Goal: Information Seeking & Learning: Learn about a topic

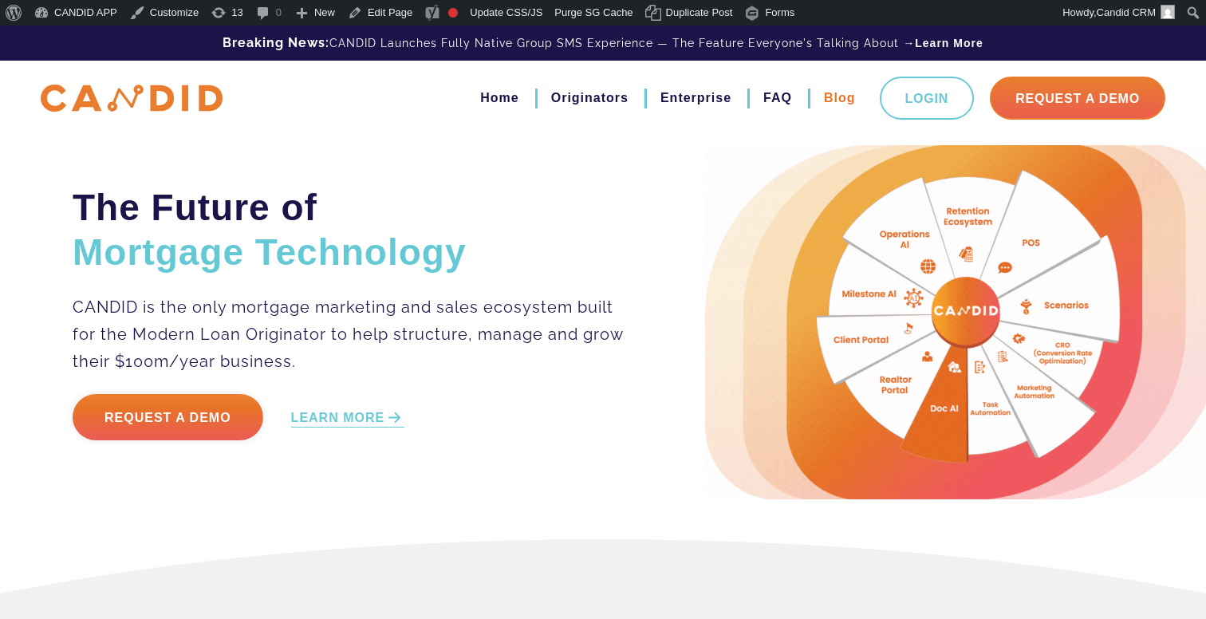
click at [824, 99] on link "Blog" at bounding box center [840, 98] width 32 height 27
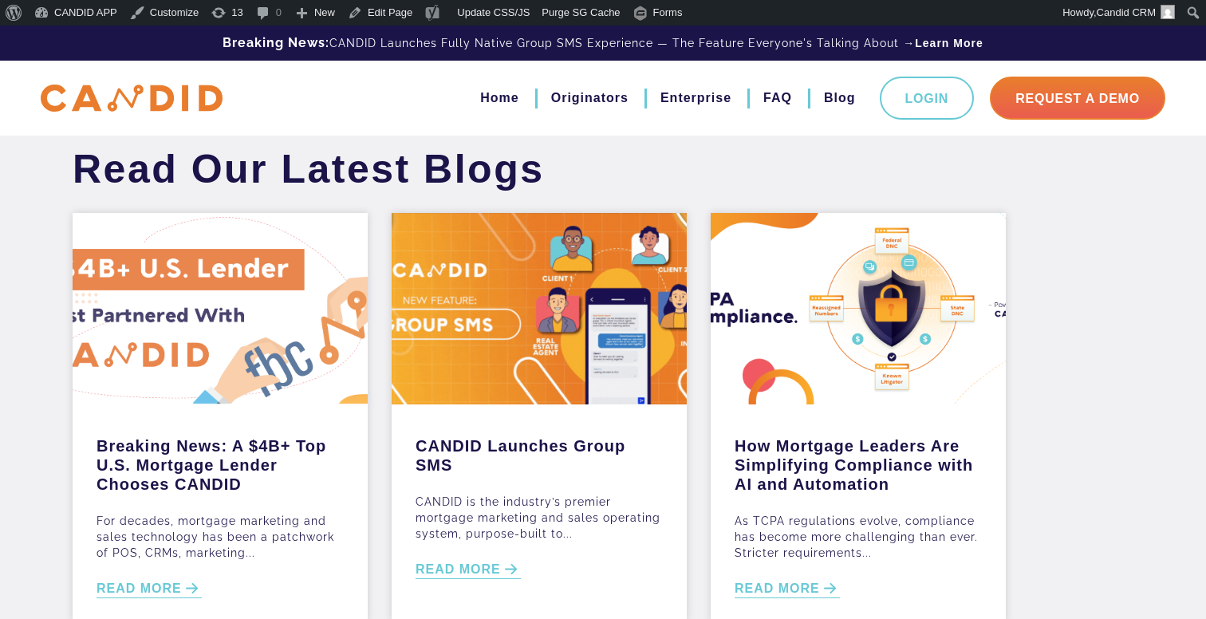
click at [167, 336] on div at bounding box center [220, 308] width 295 height 191
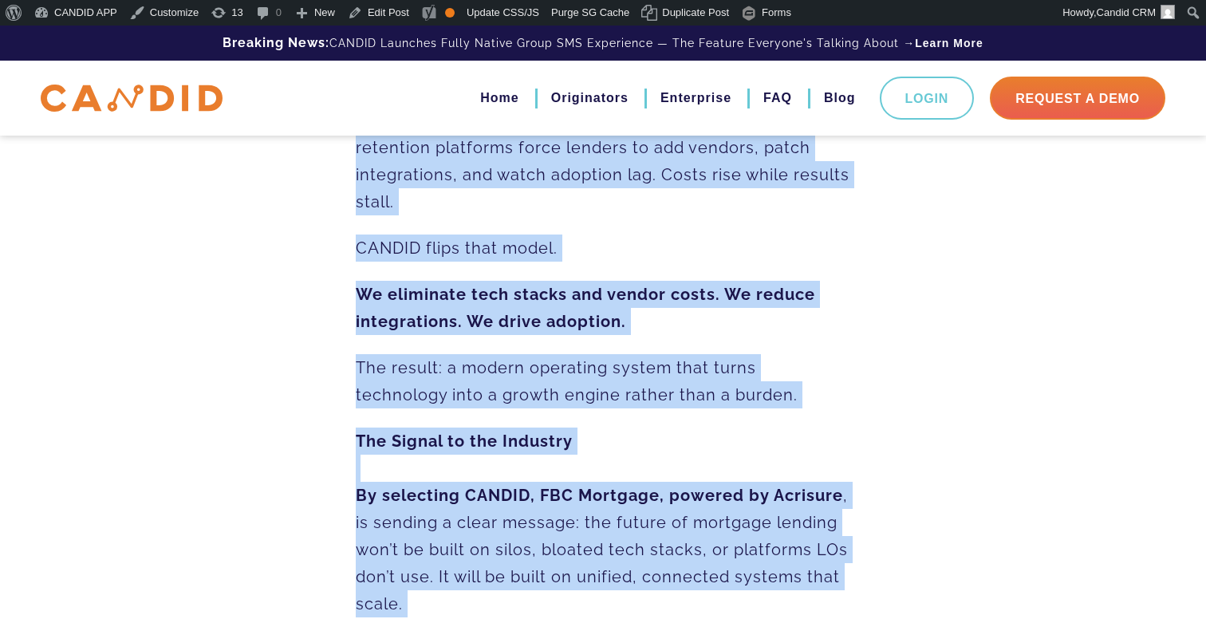
scroll to position [2425, 0]
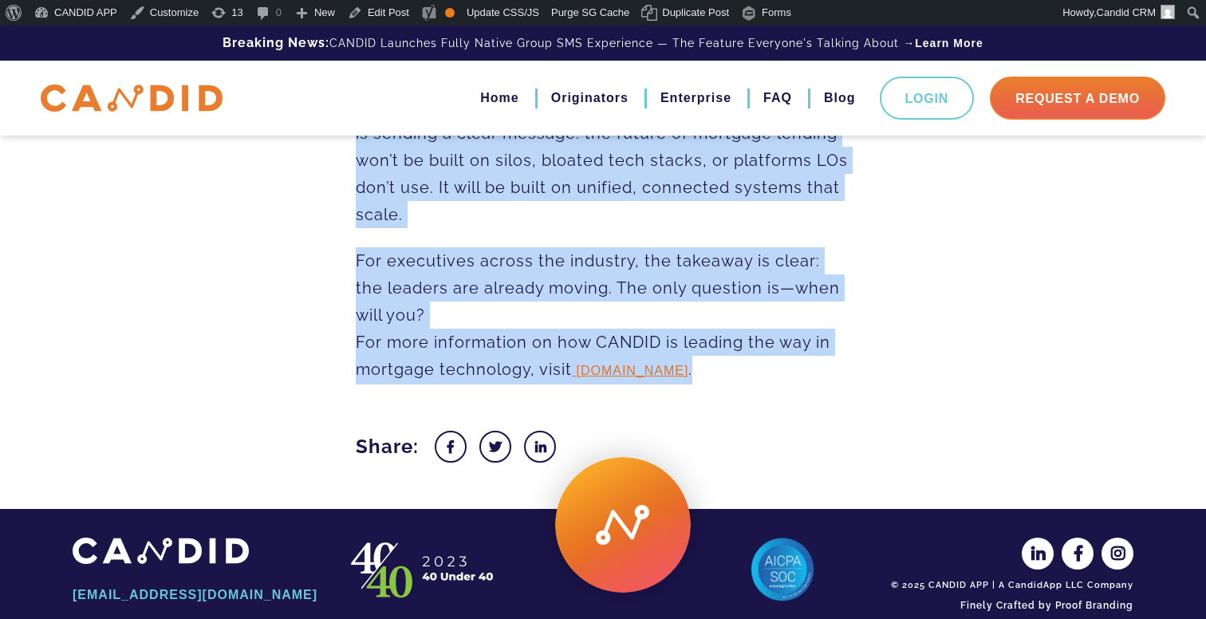
drag, startPoint x: 353, startPoint y: 243, endPoint x: 737, endPoint y: 336, distance: 395.5
copy div "Lor ipsumdo, sitametc adipiscin eli seddo eiusmodtem inc utla e doloremag al EN…"
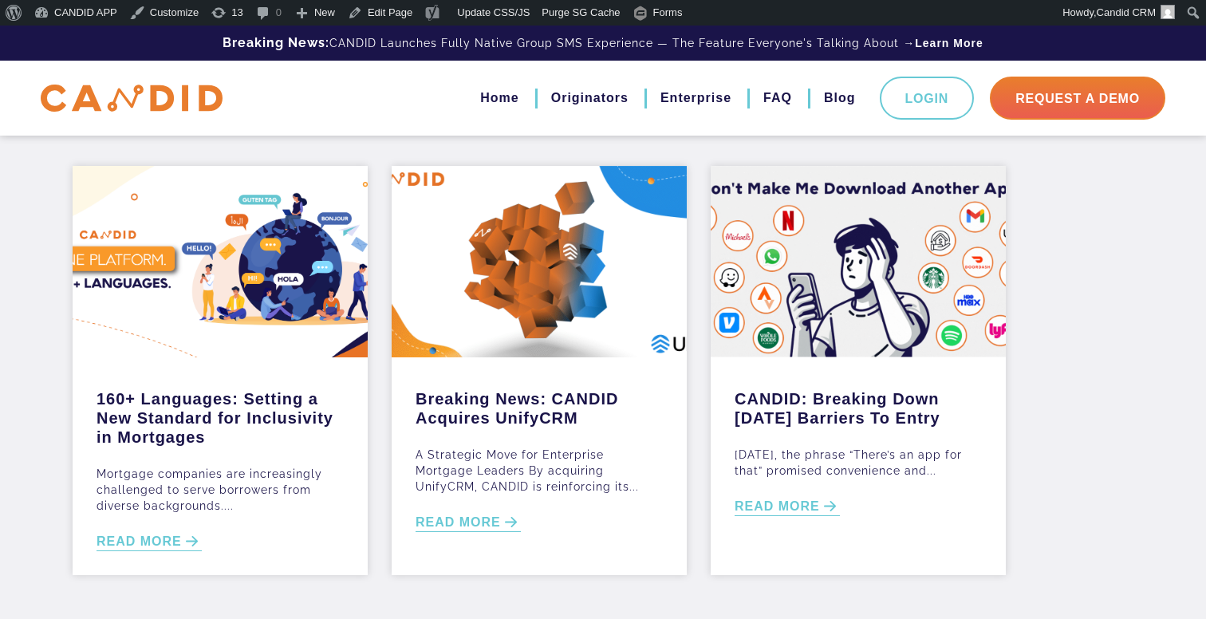
scroll to position [581, 0]
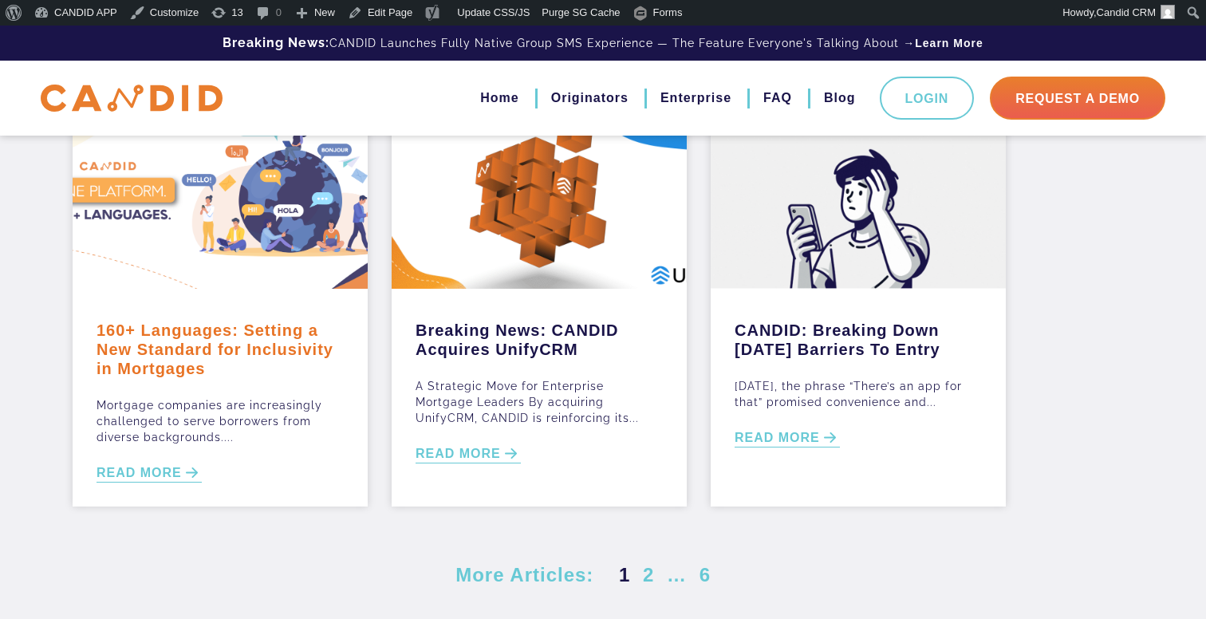
click at [209, 366] on link "160+ Languages: Setting a New Standard for Inclusivity in Mortgages" at bounding box center [220, 345] width 247 height 65
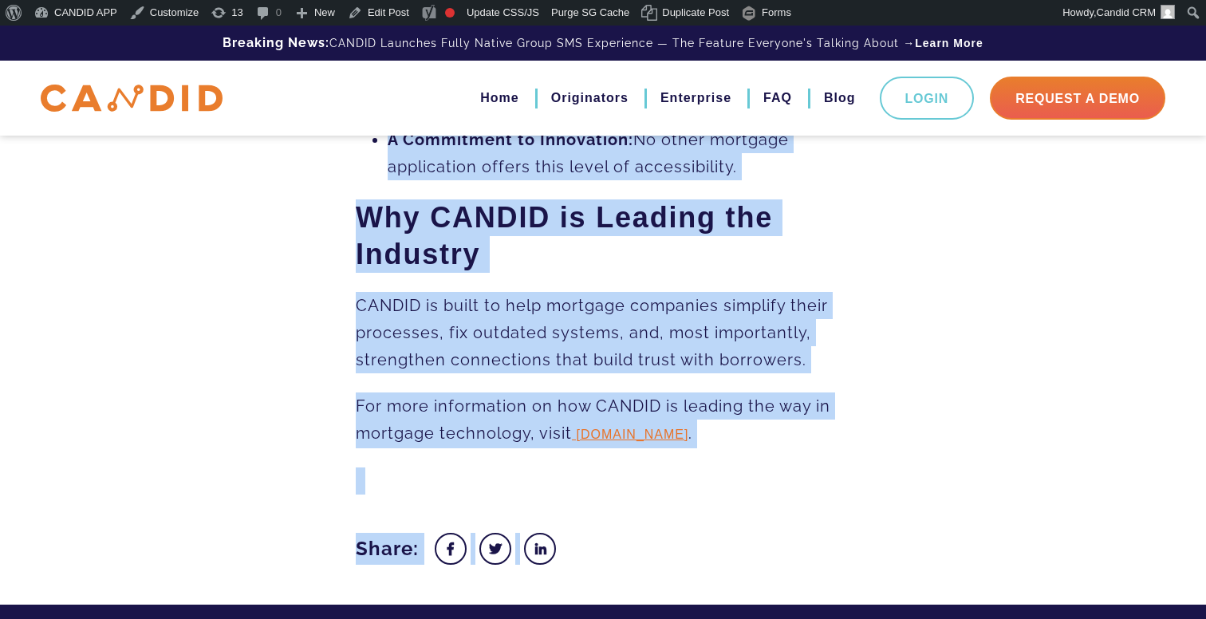
scroll to position [1648, 0]
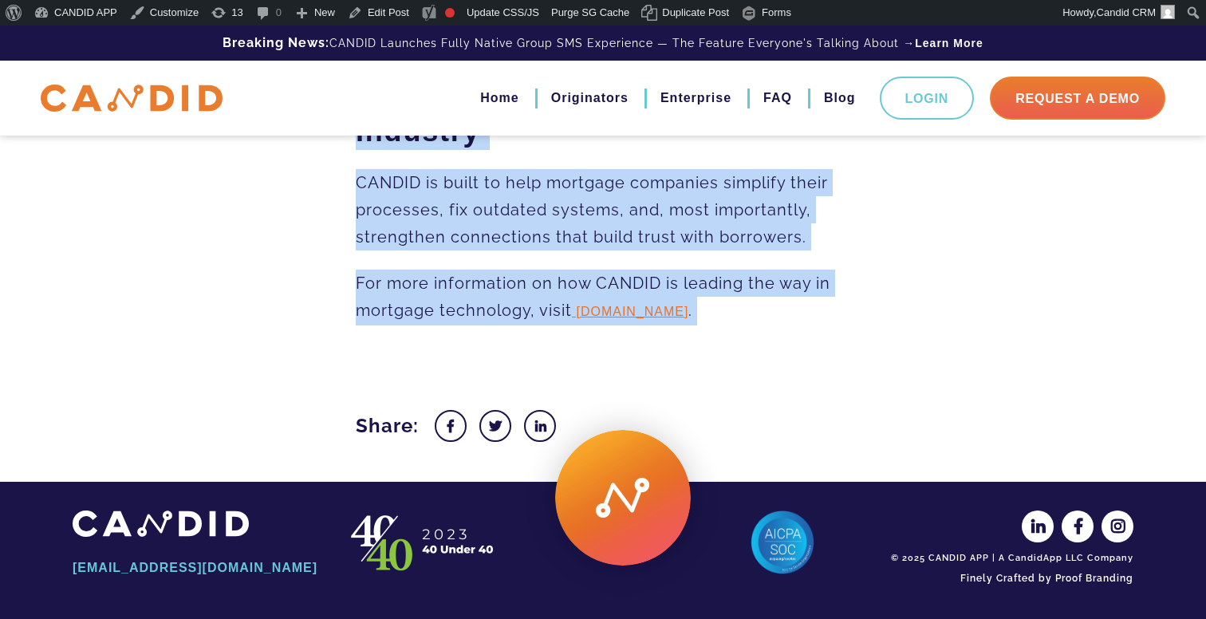
drag, startPoint x: 354, startPoint y: 225, endPoint x: 734, endPoint y: 334, distance: 395.1
copy div "Loremips dolorsita con adipiscingel seddoeiusm te incid utlaboree dolo magnaal …"
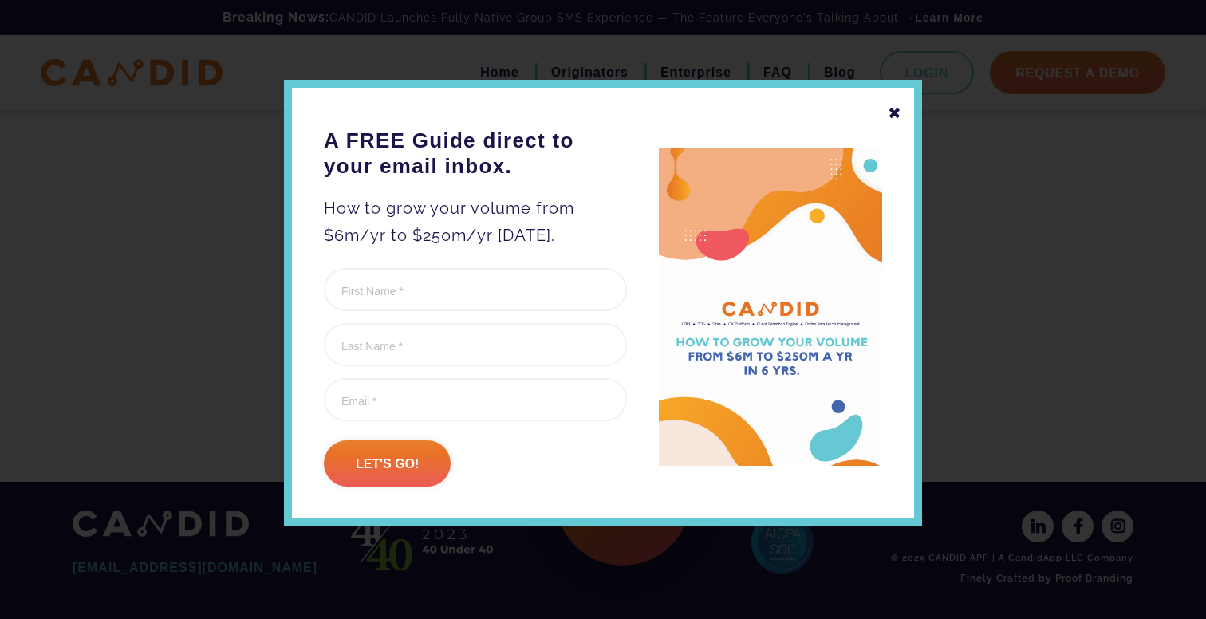
click at [900, 105] on div "✖" at bounding box center [895, 113] width 14 height 27
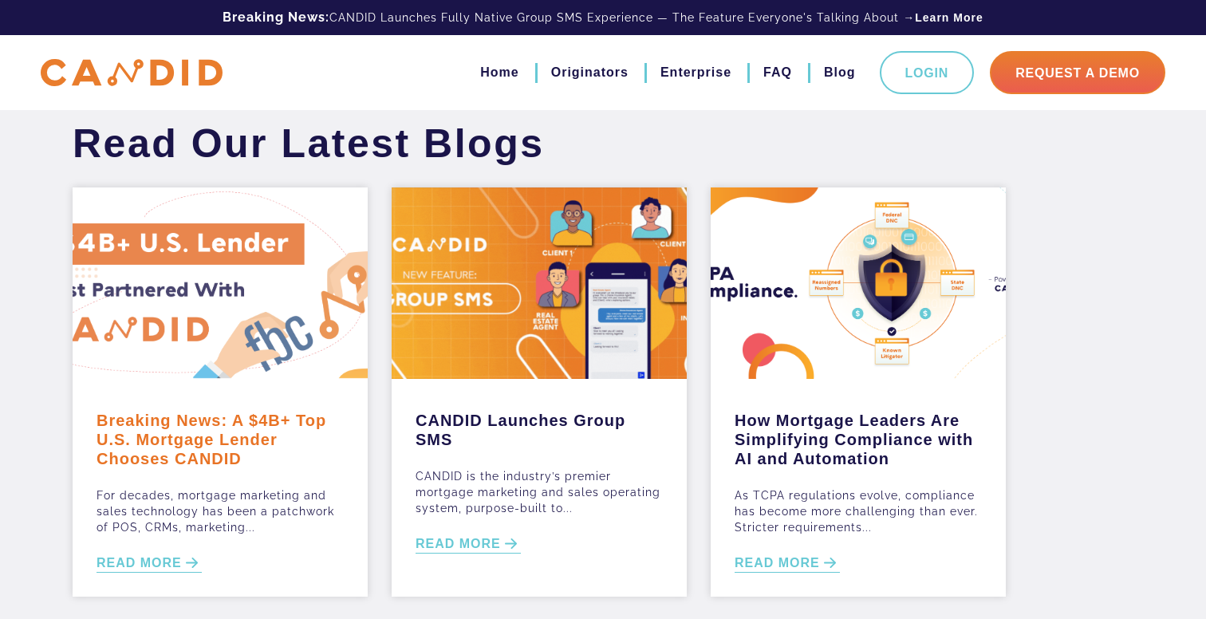
click at [182, 420] on link "Breaking News: A $4B+ Top U.S. Mortgage Lender Chooses CANDID" at bounding box center [220, 435] width 247 height 65
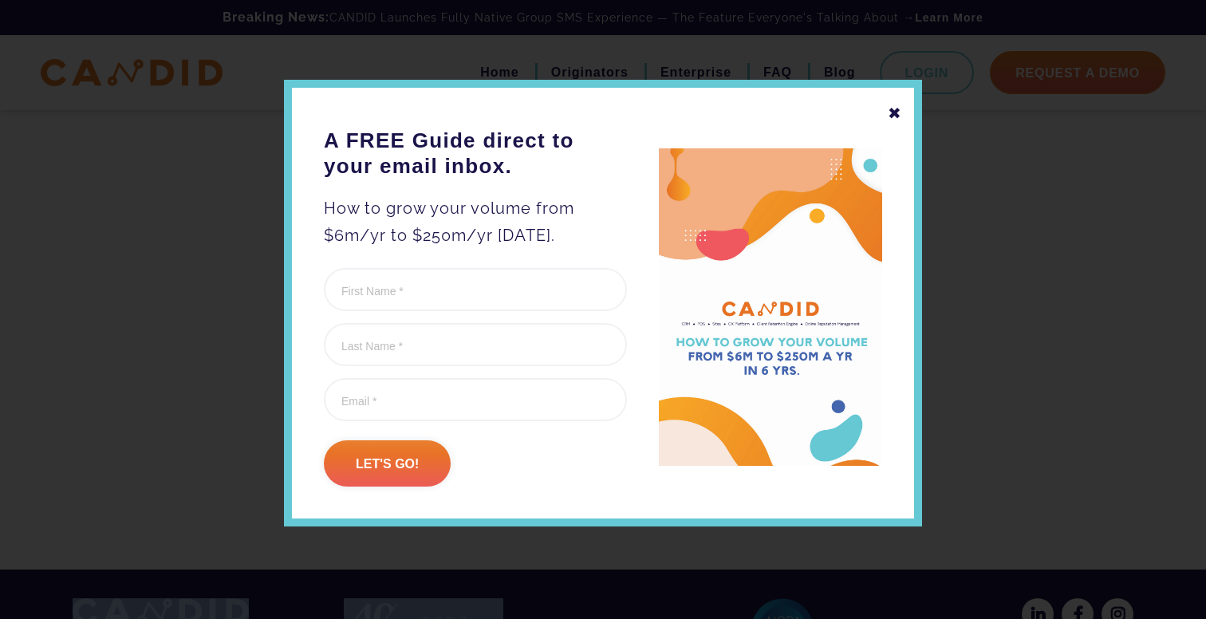
scroll to position [2400, 0]
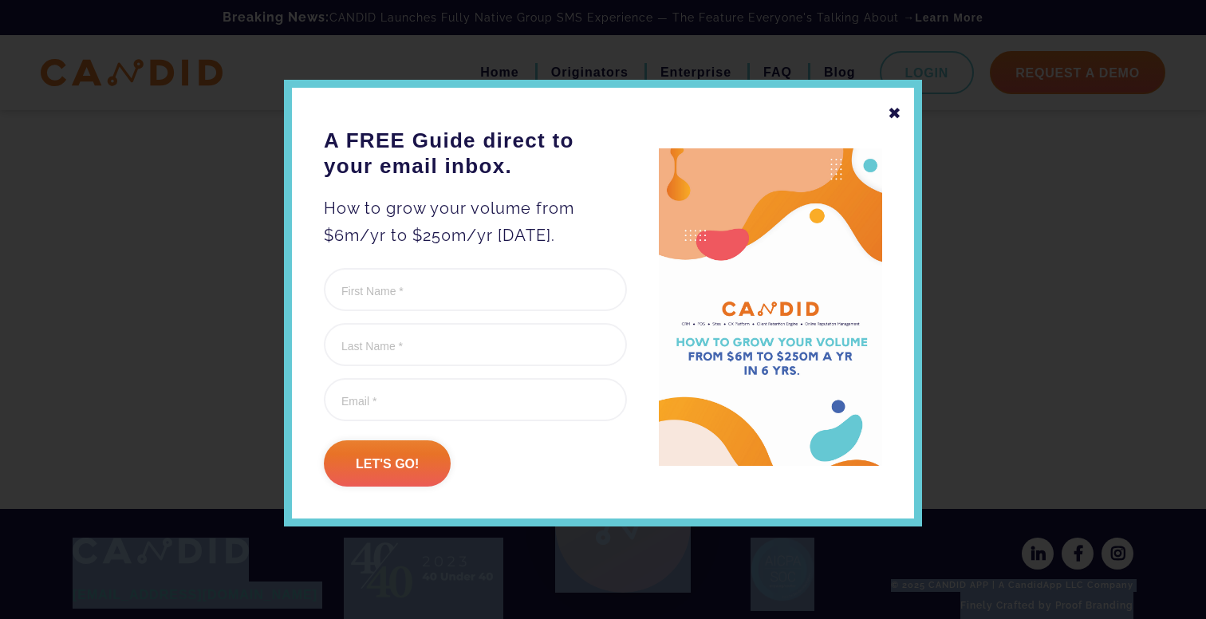
drag, startPoint x: 389, startPoint y: 274, endPoint x: 432, endPoint y: 515, distance: 244.7
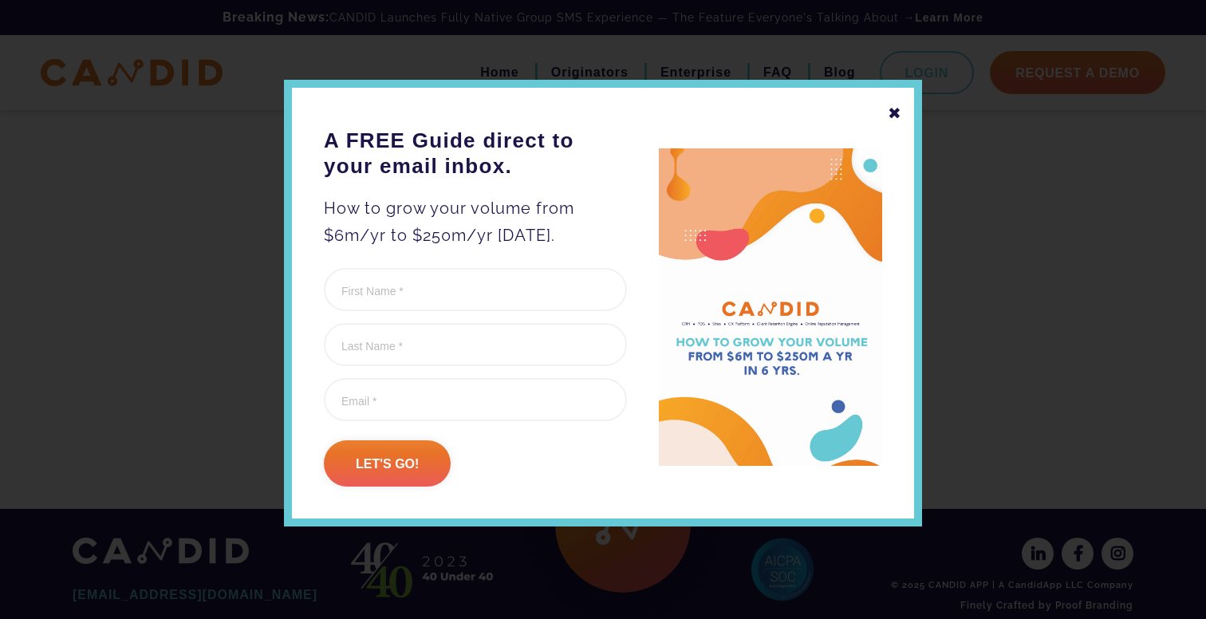
click at [892, 114] on div "✖" at bounding box center [895, 113] width 14 height 27
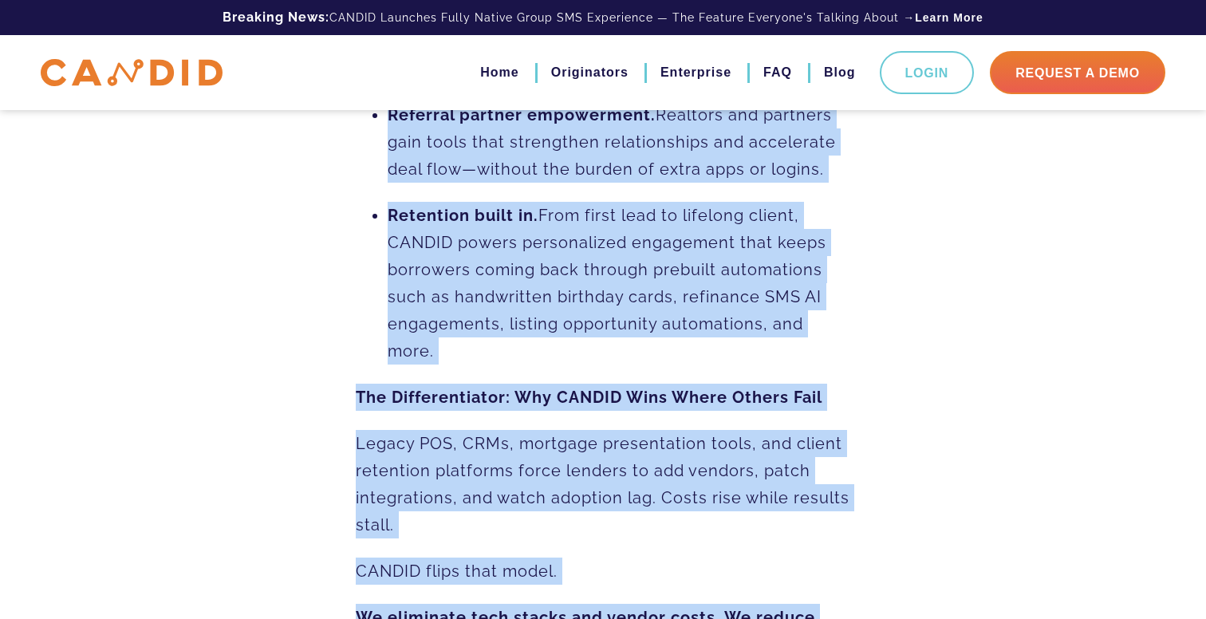
scroll to position [1698, 0]
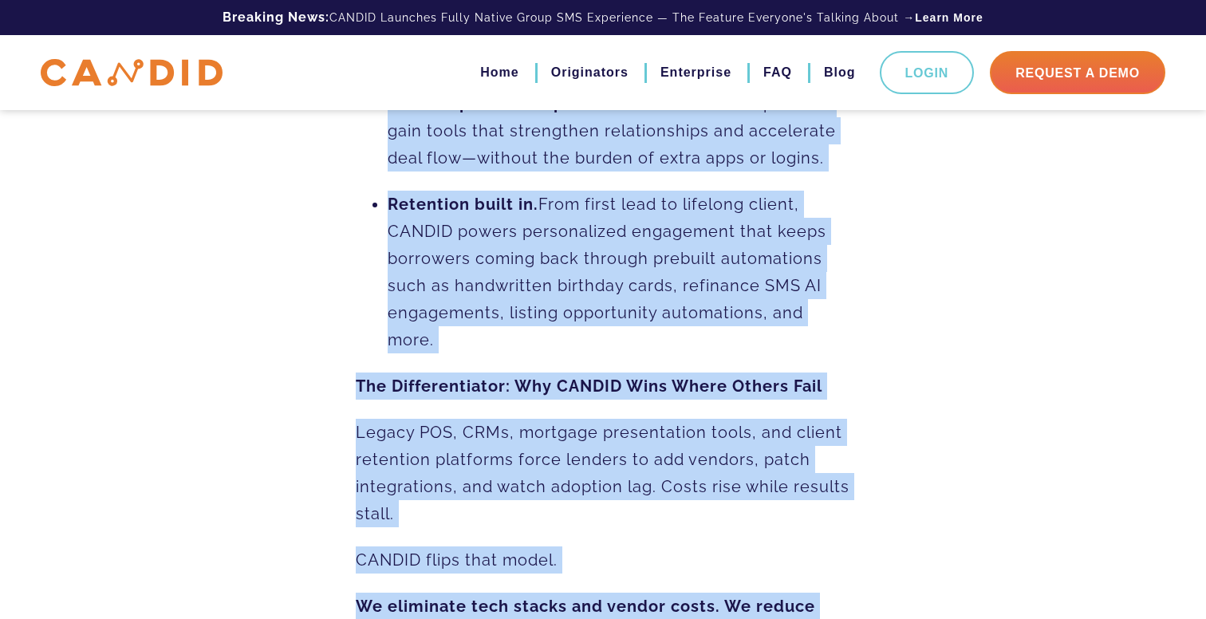
drag, startPoint x: 389, startPoint y: 174, endPoint x: 614, endPoint y: 321, distance: 269.7
click at [614, 321] on ul "One system across every channel. Retail, direct-to-consumer, and TPO teams can …" at bounding box center [603, 81] width 495 height 546
copy ul "One system across every channel. Retail, direct-to-consumer, and TPO teams can …"
